Goal: Information Seeking & Learning: Learn about a topic

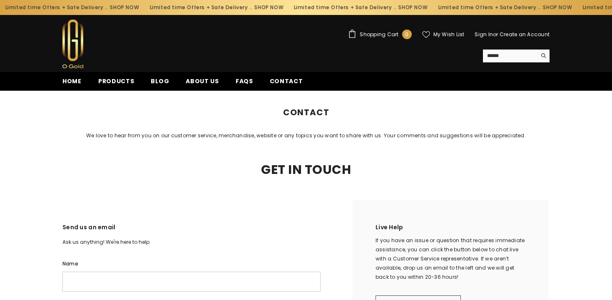
click at [109, 122] on h1 "Contact" at bounding box center [306, 117] width 612 height 27
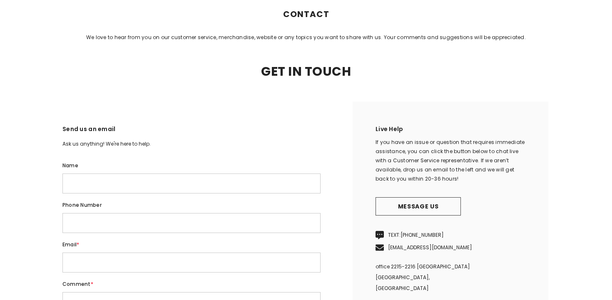
scroll to position [203, 0]
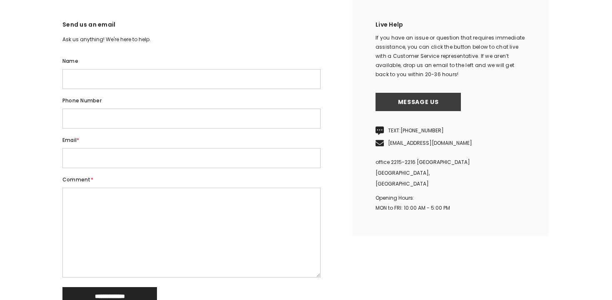
click at [429, 111] on link "Message us" at bounding box center [417, 102] width 85 height 18
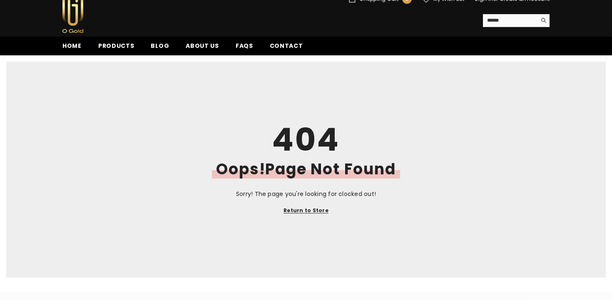
scroll to position [42, 0]
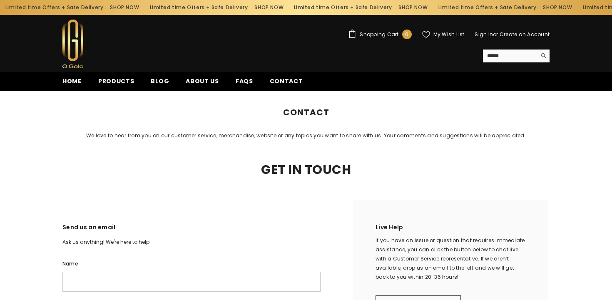
click at [271, 84] on span "Contact" at bounding box center [286, 81] width 33 height 9
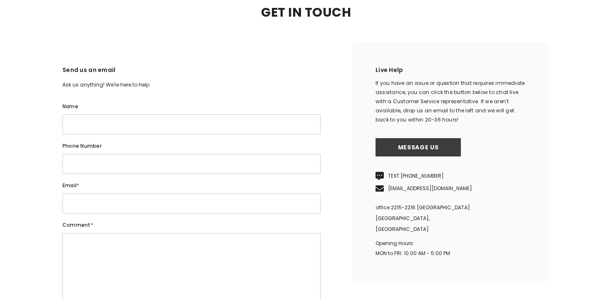
click at [389, 156] on link "Message us" at bounding box center [417, 147] width 85 height 18
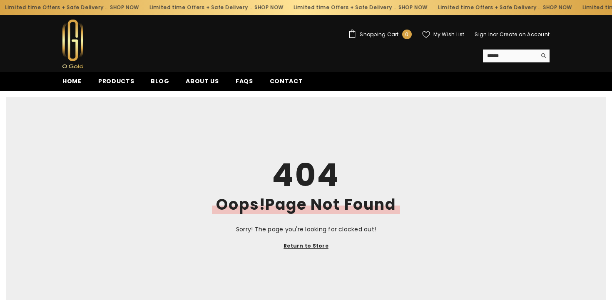
click at [246, 78] on span "FAQs" at bounding box center [244, 81] width 17 height 9
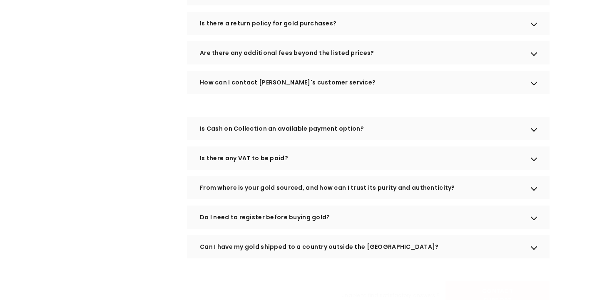
scroll to position [436, 0]
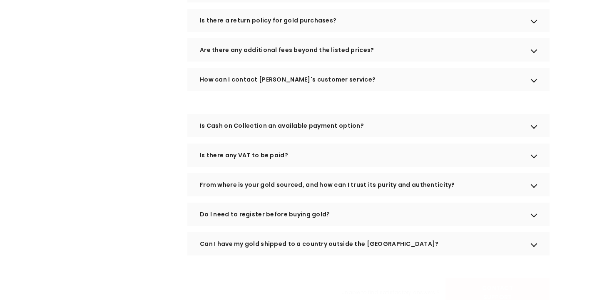
click at [470, 32] on div "Is there a return policy for gold purchases?" at bounding box center [368, 20] width 362 height 23
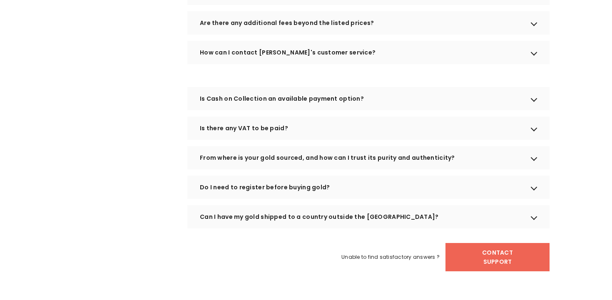
scroll to position [521, 0]
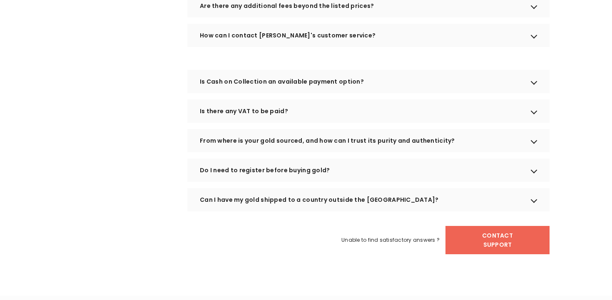
click at [339, 12] on div "Are there any additional fees beyond the listed prices?" at bounding box center [368, 5] width 362 height 23
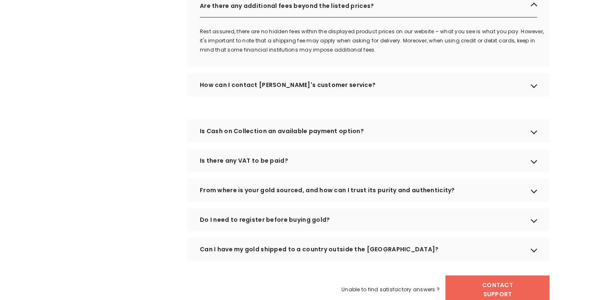
click at [283, 94] on div "How can I contact OGOLD's customer service?" at bounding box center [368, 84] width 362 height 23
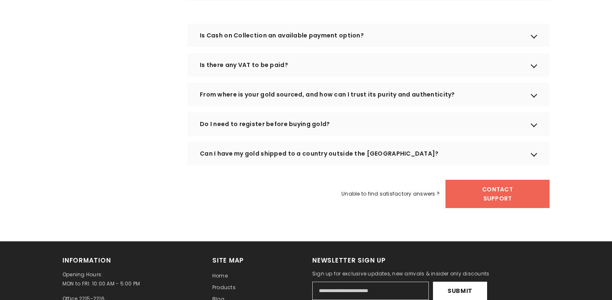
scroll to position [659, 0]
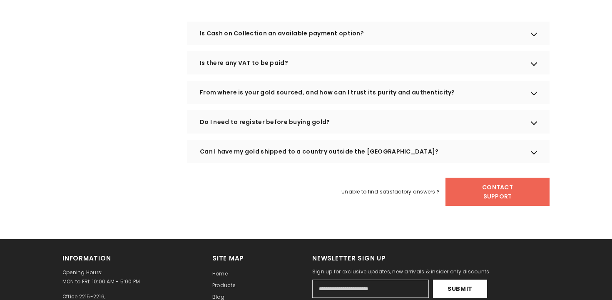
click at [305, 45] on div "Is Cash on Collection an available payment option?" at bounding box center [368, 33] width 362 height 23
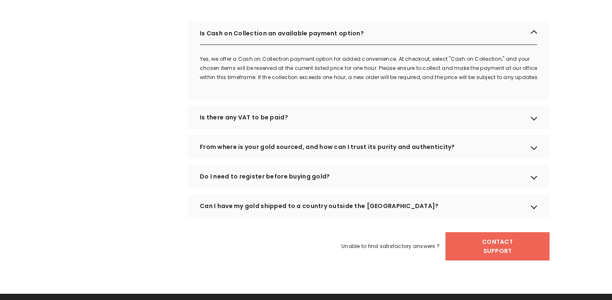
scroll to position [732, 0]
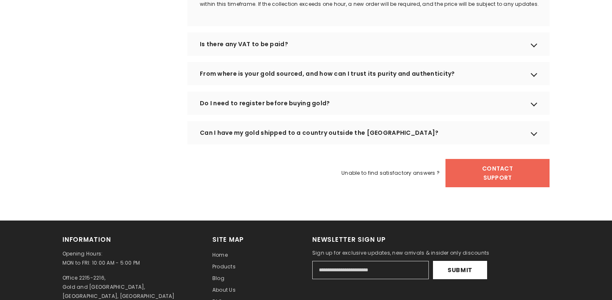
click at [282, 56] on div "Is there any VAT to be paid?" at bounding box center [368, 43] width 362 height 23
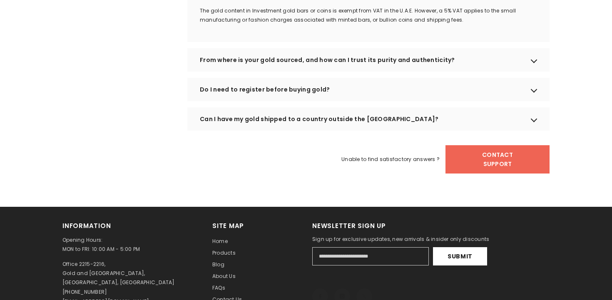
scroll to position [792, 0]
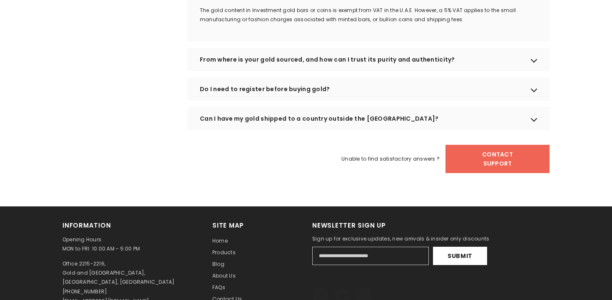
click at [360, 71] on div "From where is your gold sourced, and how can I trust its purity and authenticit…" at bounding box center [368, 59] width 362 height 23
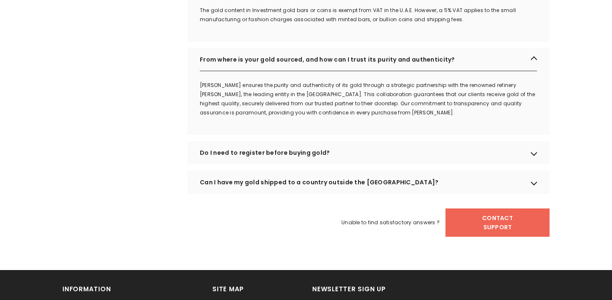
click at [340, 160] on div "Do I need to register before buying gold?" at bounding box center [368, 152] width 362 height 23
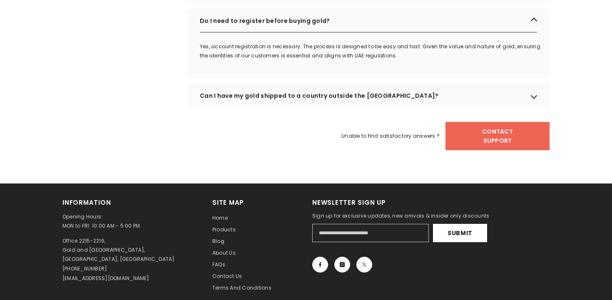
scroll to position [928, 0]
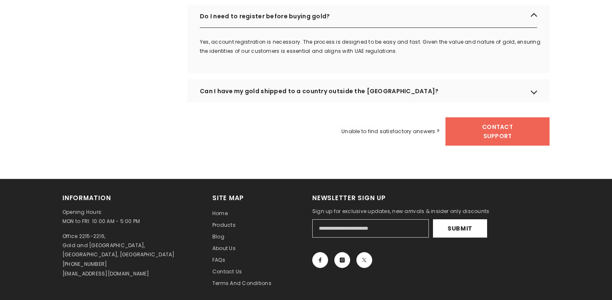
click at [275, 102] on div "Can I have my gold shipped to a country outside the UAE?" at bounding box center [368, 90] width 362 height 23
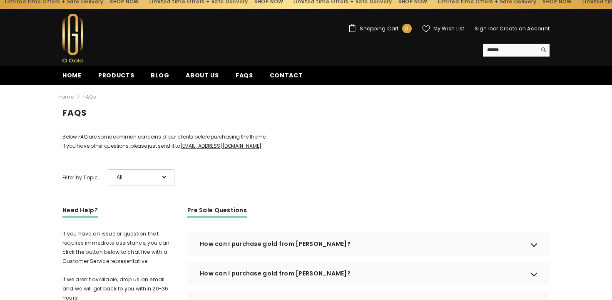
scroll to position [0, 0]
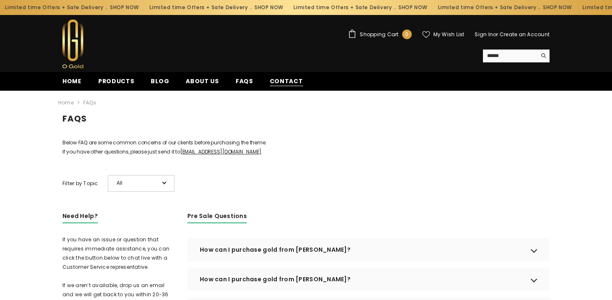
click at [288, 84] on span "Contact" at bounding box center [286, 81] width 33 height 9
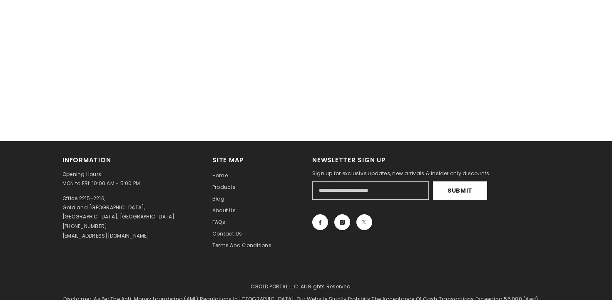
scroll to position [724, 0]
